Goal: Information Seeking & Learning: Learn about a topic

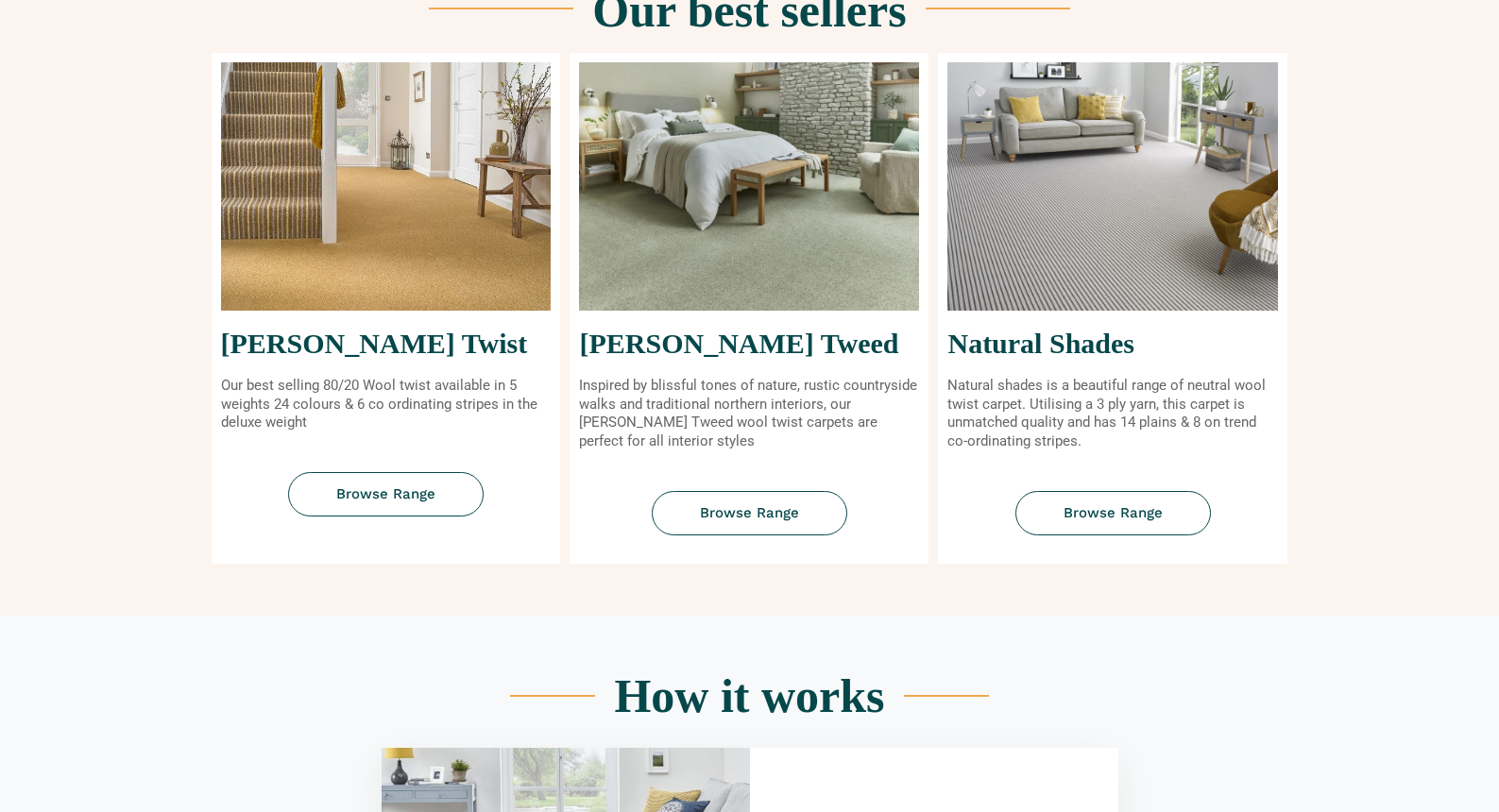
scroll to position [819, 0]
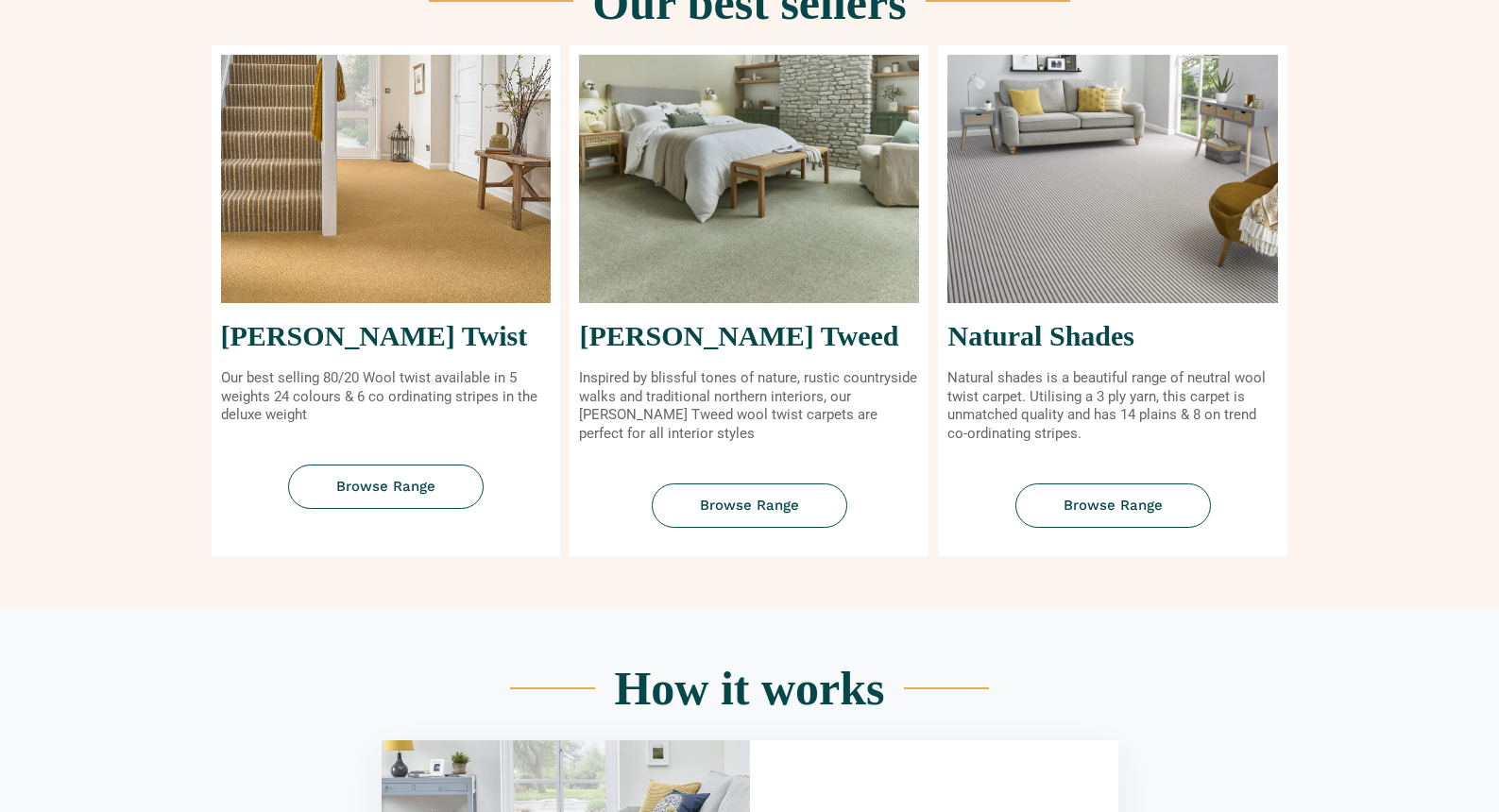
click at [401, 344] on h2 "Tomkinson Twist" at bounding box center [386, 335] width 331 height 28
click at [363, 485] on span "Browse Range" at bounding box center [386, 486] width 99 height 15
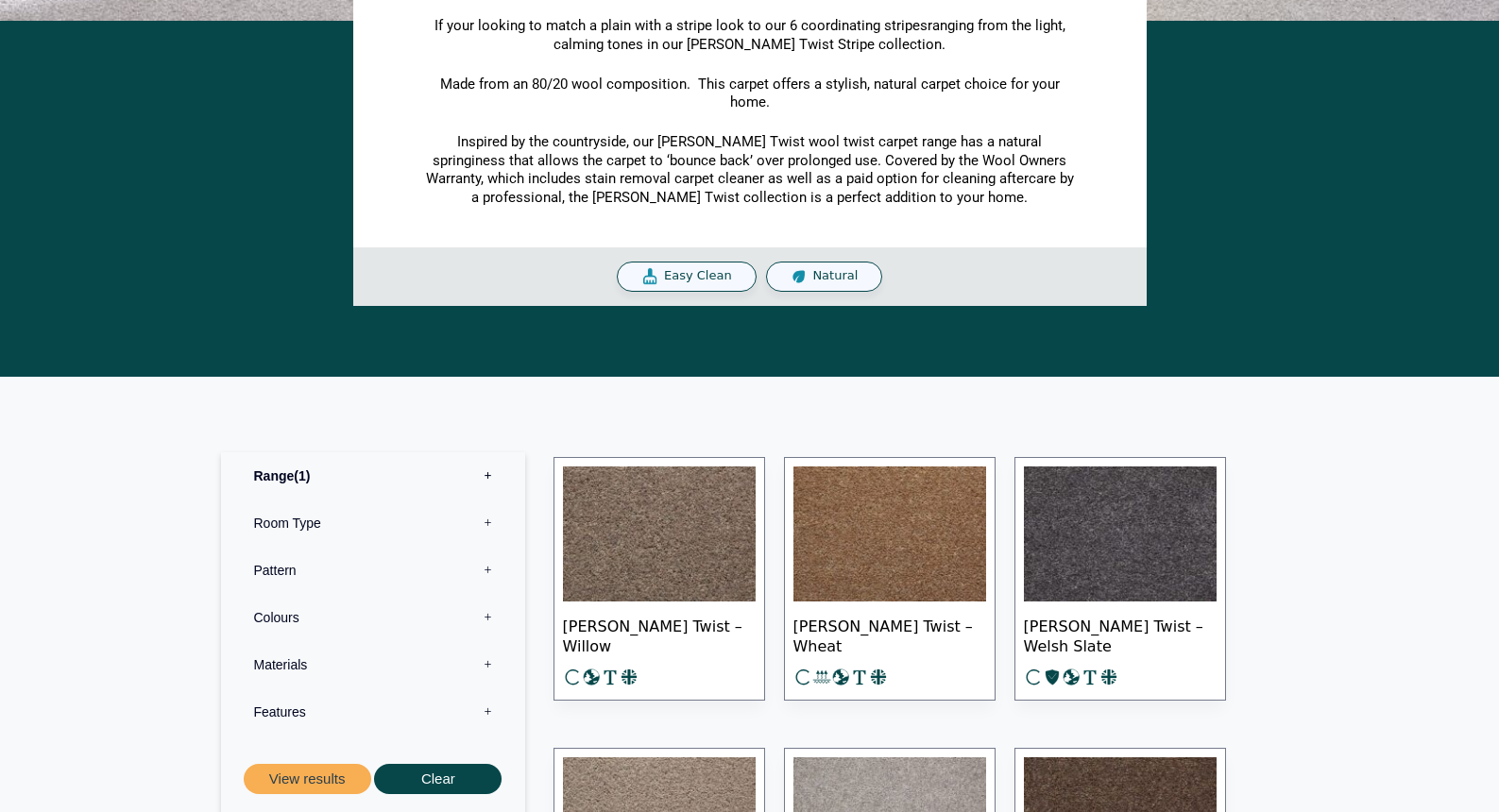
scroll to position [588, 0]
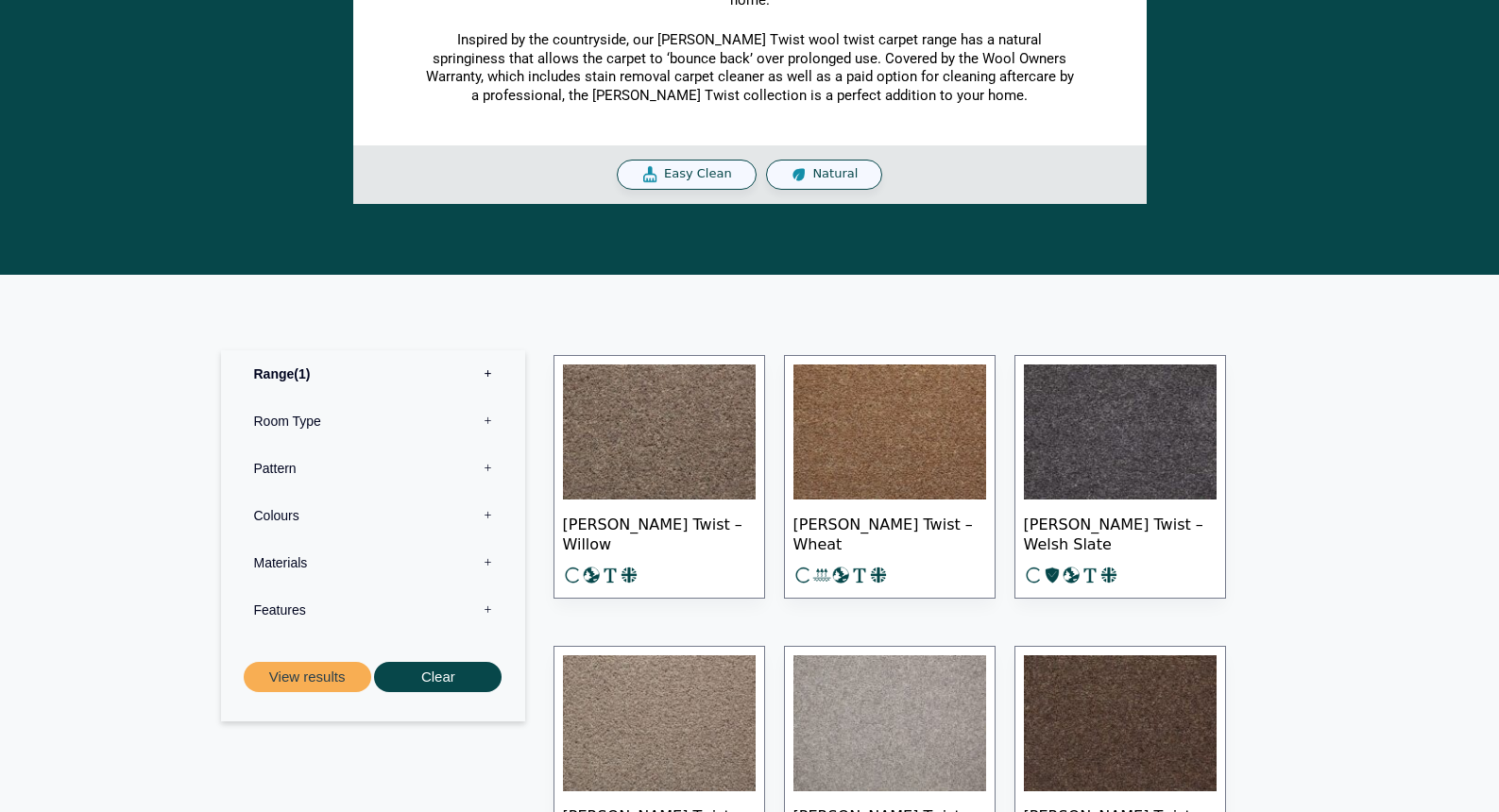
click at [491, 466] on label "Pattern 0" at bounding box center [373, 468] width 276 height 47
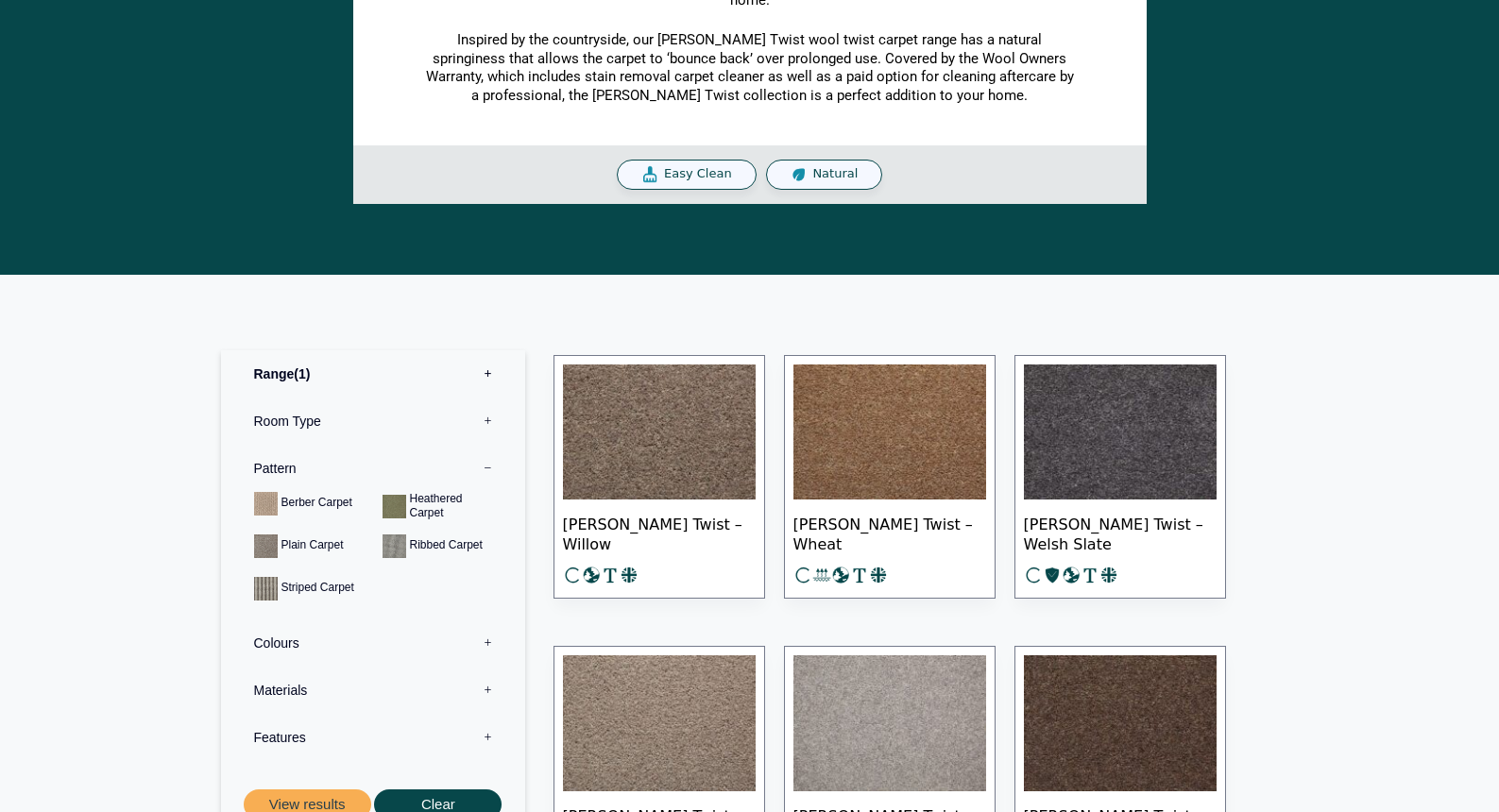
click at [491, 466] on label "Pattern 0" at bounding box center [373, 468] width 276 height 47
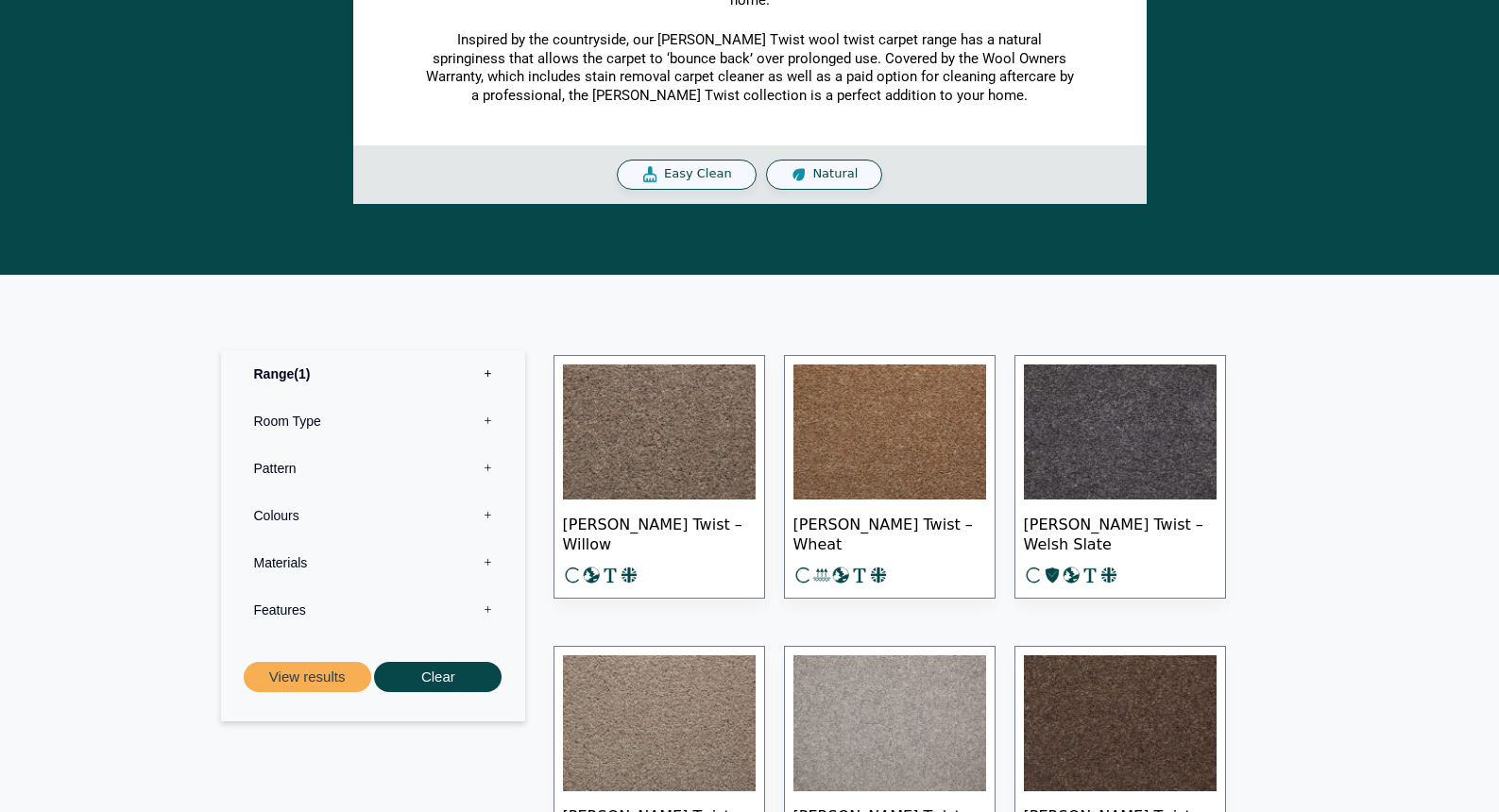
scroll to position [0, 0]
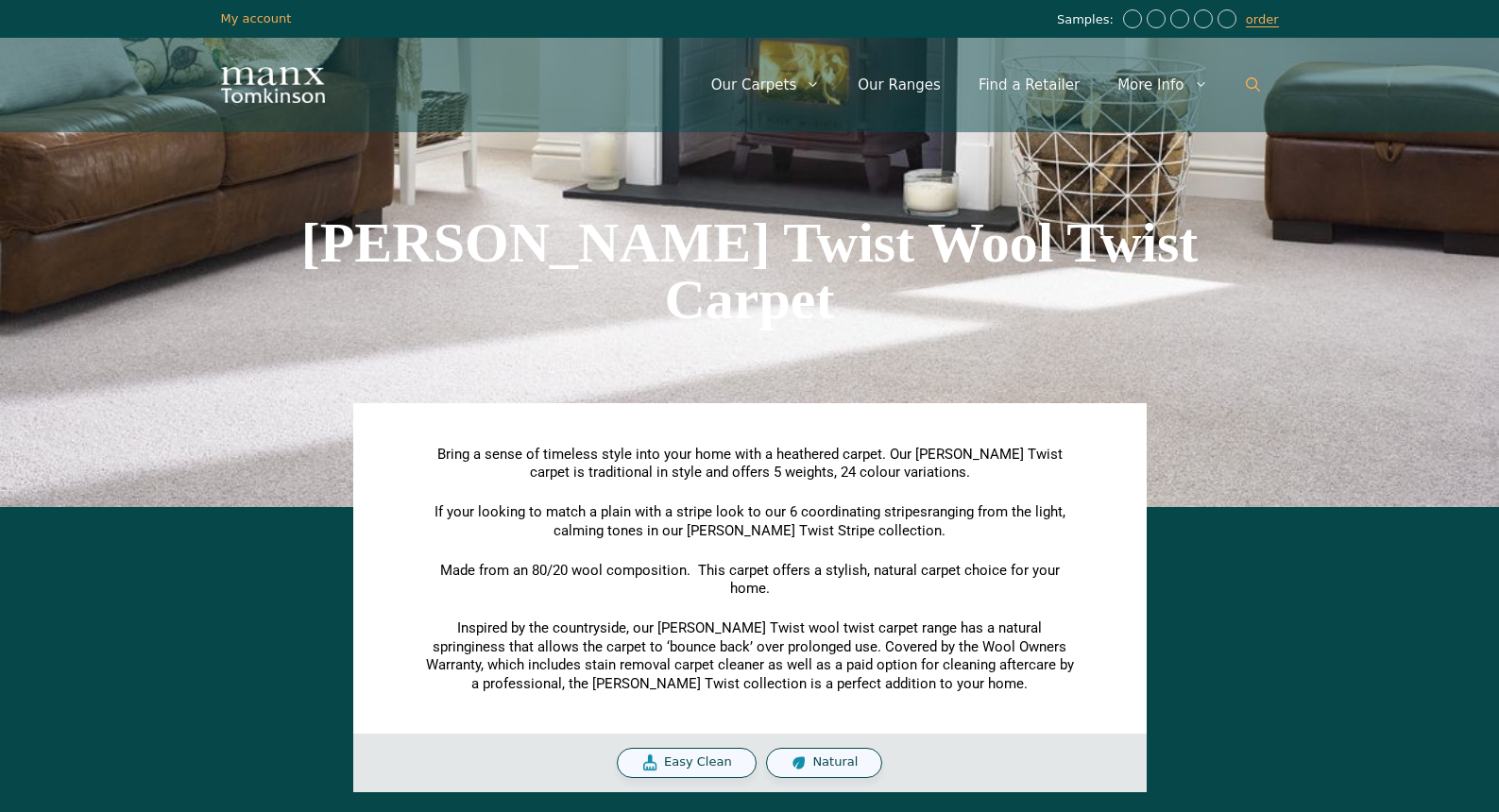
click at [1252, 83] on icon "Open Search Bar" at bounding box center [1252, 84] width 15 height 15
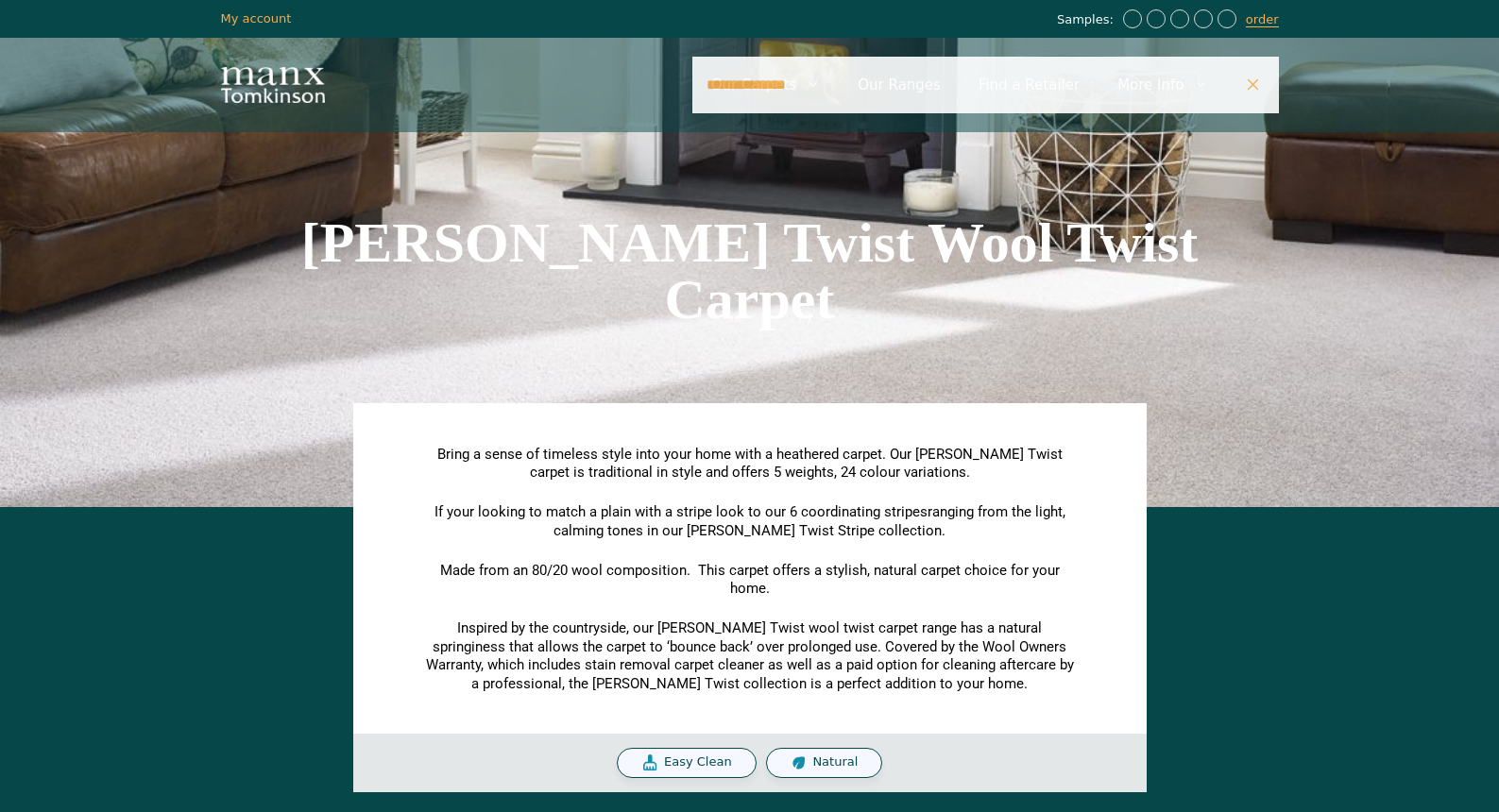
type input "**********"
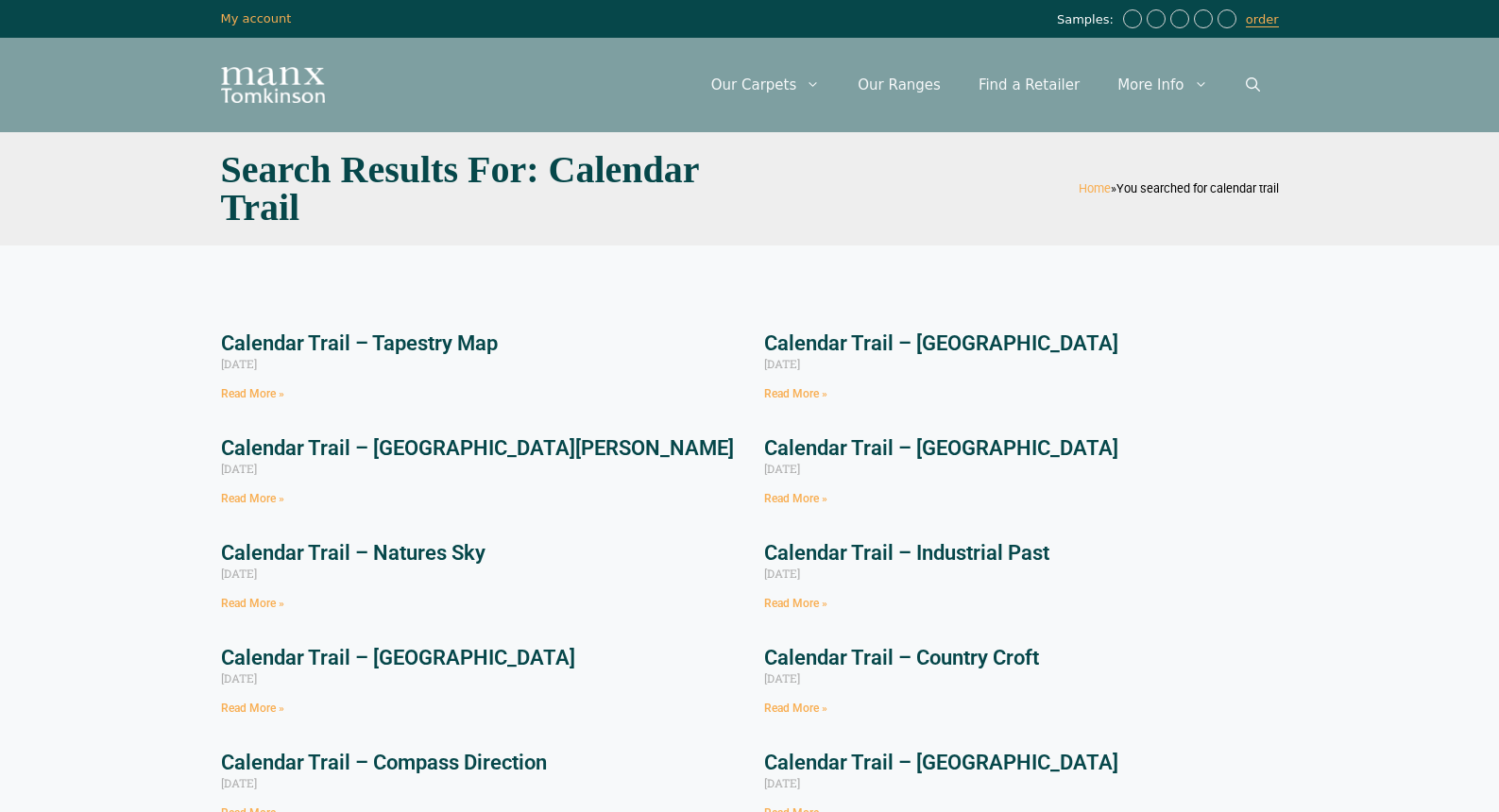
click at [275, 396] on link "Read More »" at bounding box center [253, 394] width 63 height 14
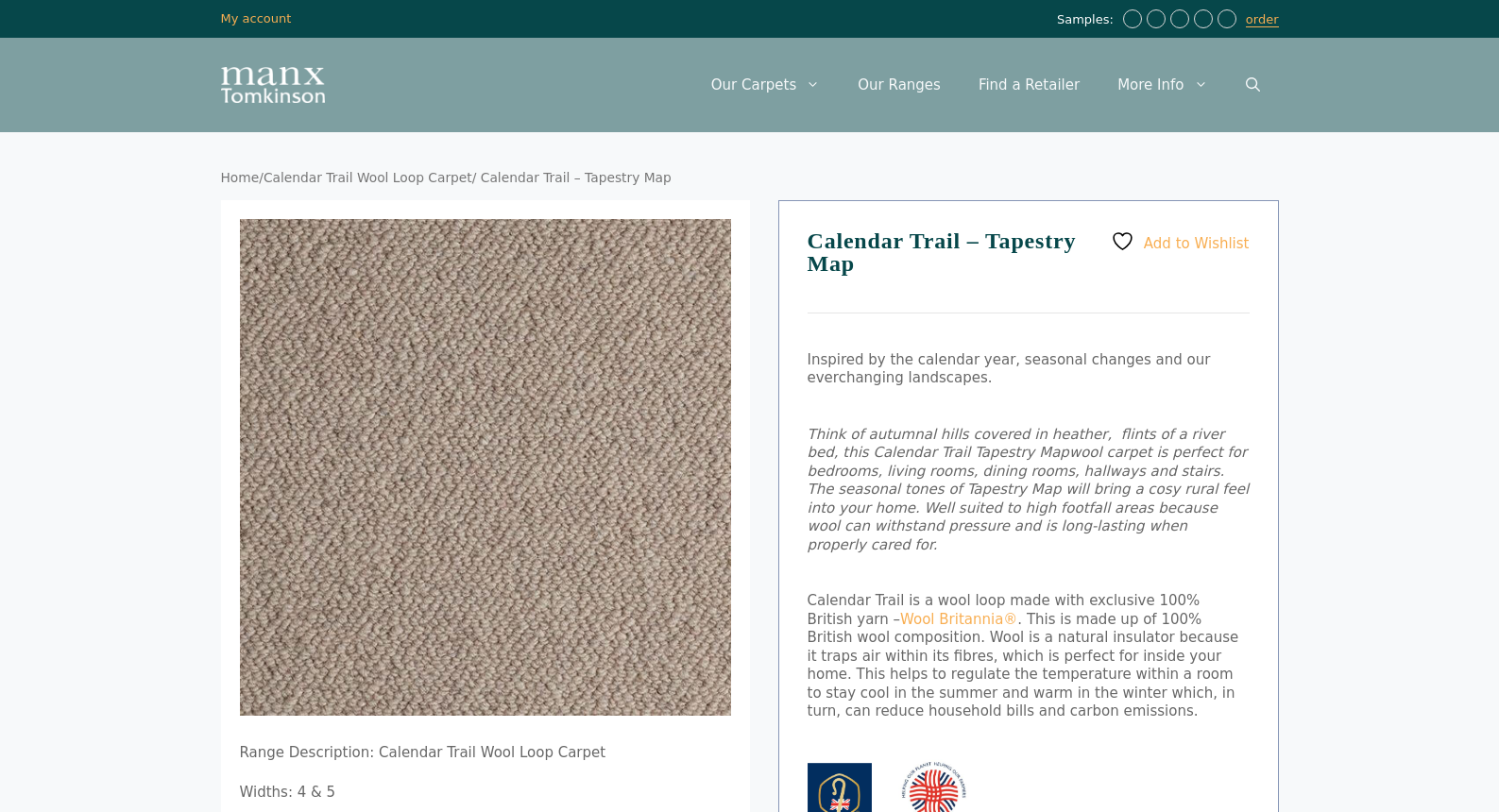
click at [430, 178] on link "Calendar Trail Wool Loop Carpet" at bounding box center [368, 176] width 209 height 15
